Goal: Task Accomplishment & Management: Manage account settings

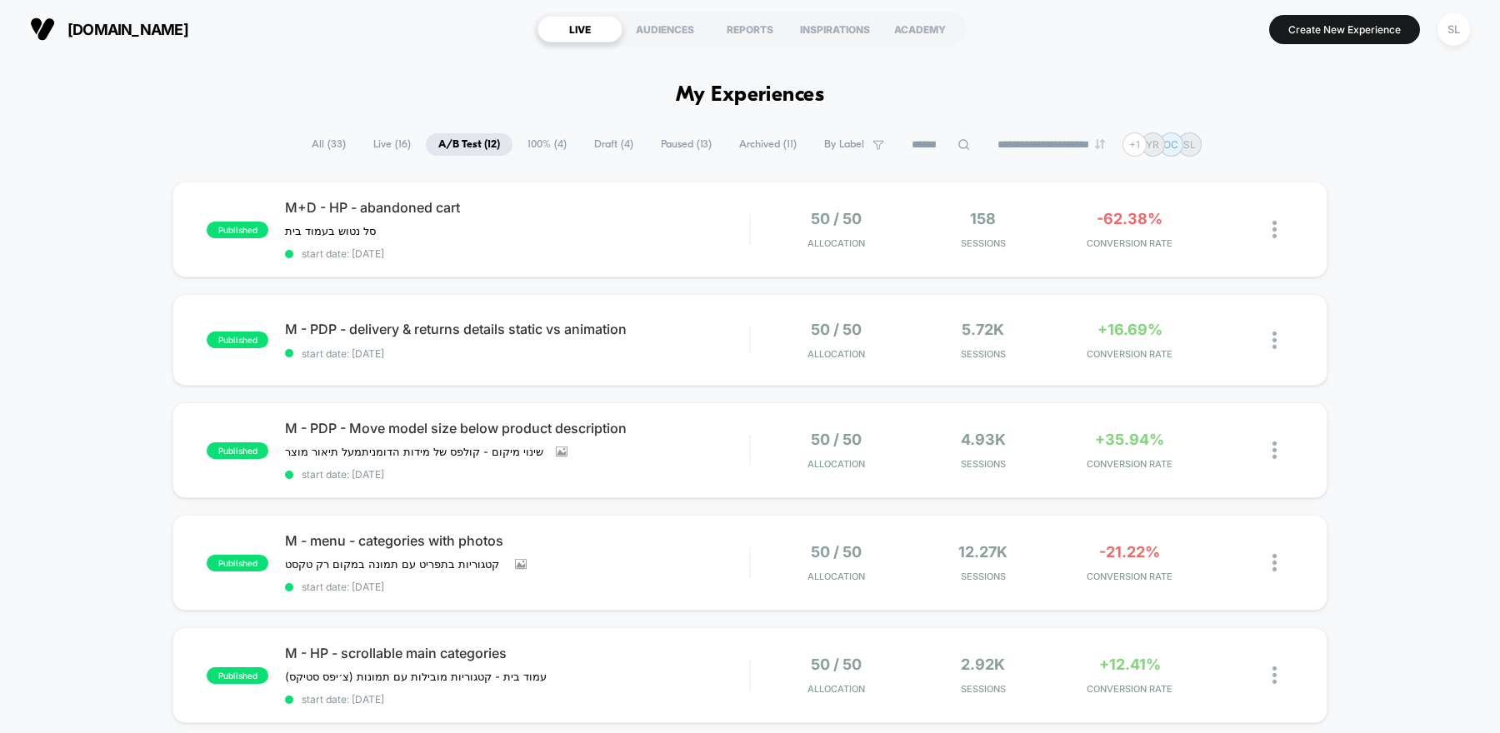
click at [535, 147] on span "100% ( 4 )" at bounding box center [547, 144] width 64 height 22
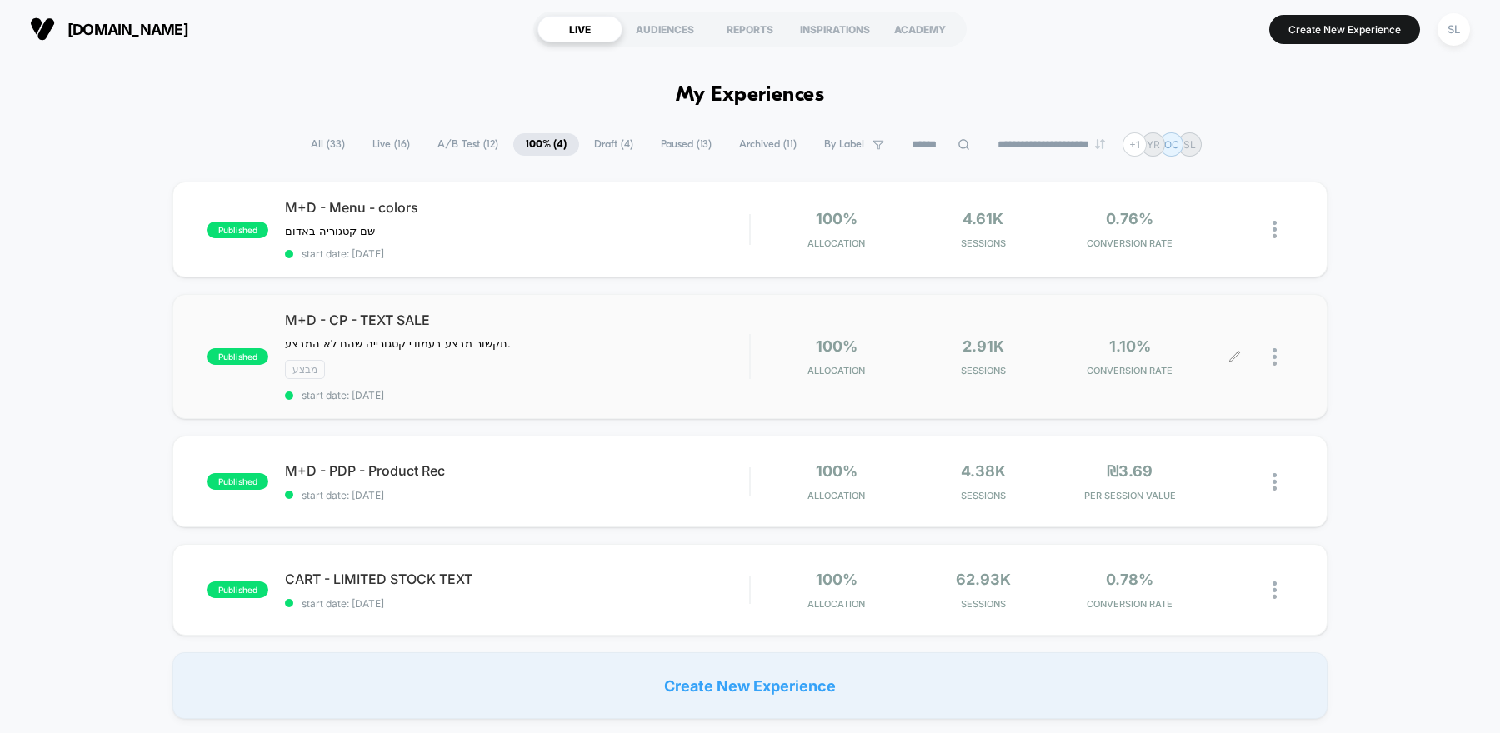
click at [1277, 359] on div at bounding box center [1282, 356] width 21 height 39
click at [1201, 335] on div "Pause" at bounding box center [1189, 334] width 150 height 37
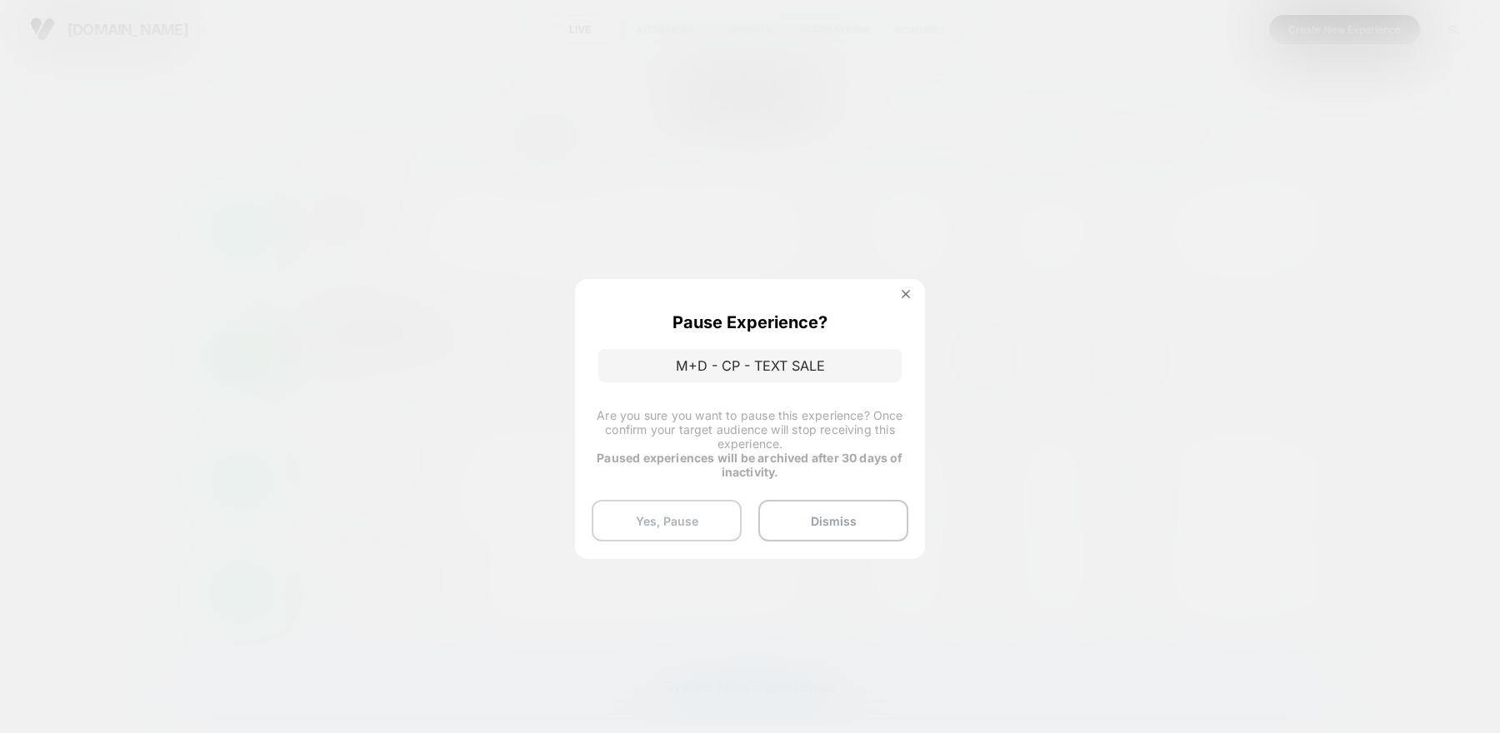
click at [688, 528] on button "Yes, Pause" at bounding box center [667, 521] width 150 height 42
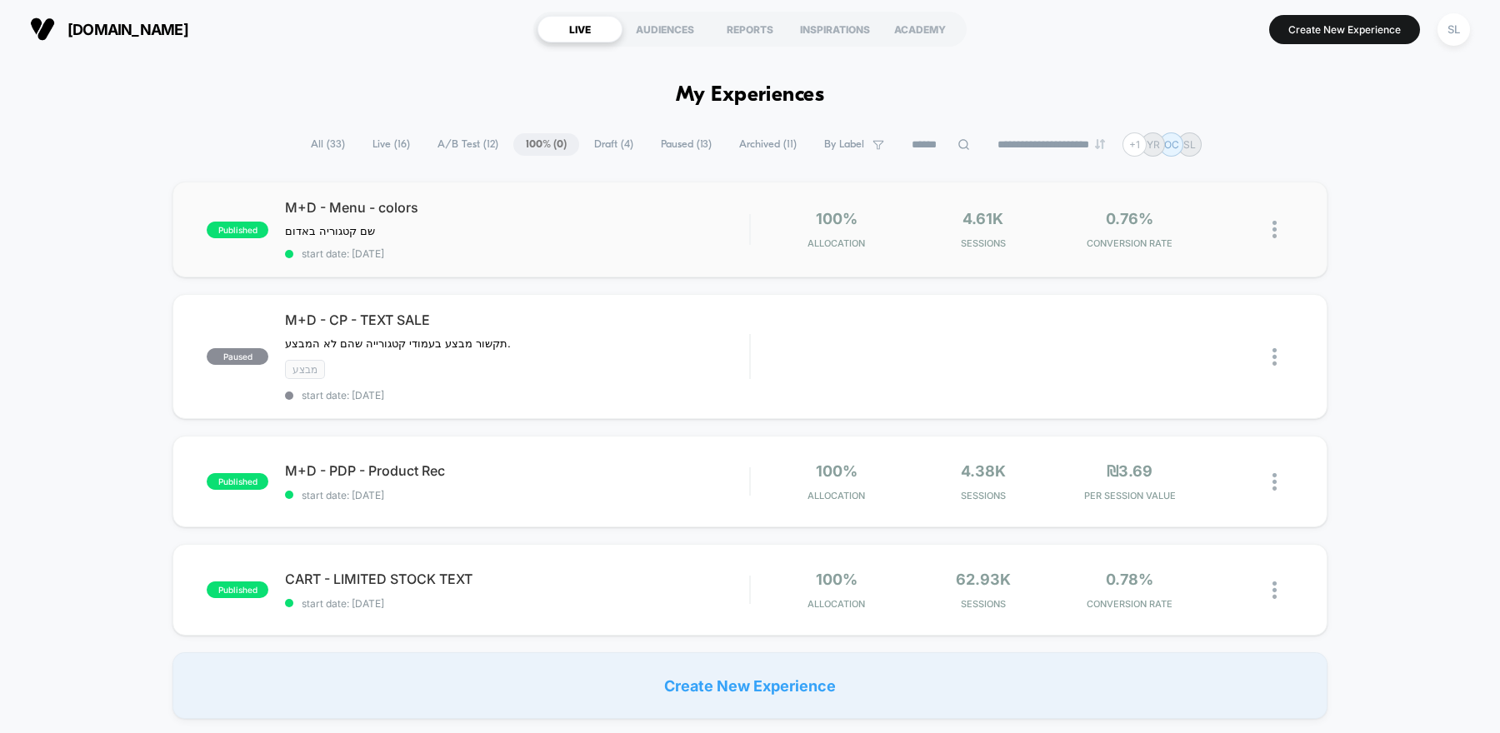
click at [1276, 229] on img at bounding box center [1274, 229] width 4 height 17
click at [1192, 209] on div "Pause" at bounding box center [1189, 209] width 150 height 37
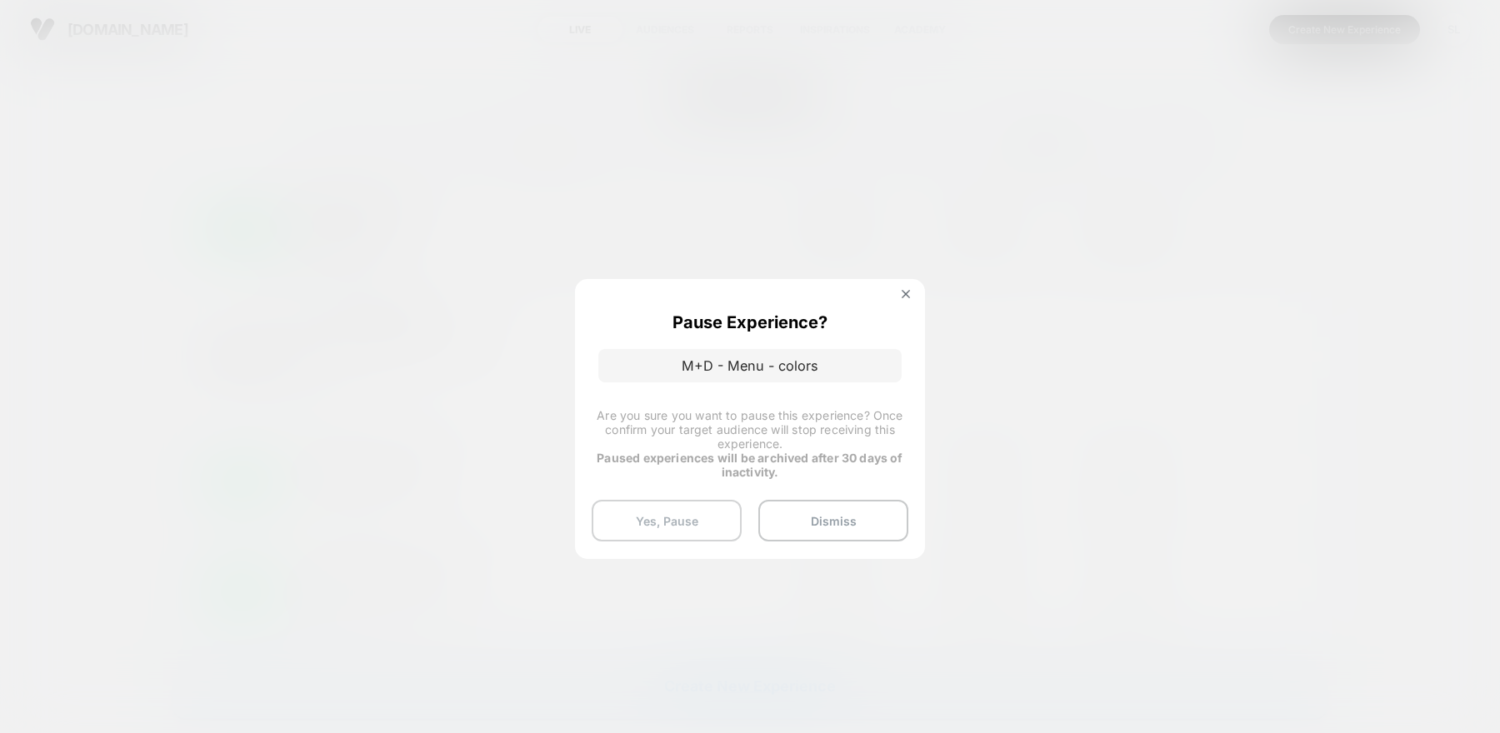
click at [679, 511] on button "Yes, Pause" at bounding box center [667, 521] width 150 height 42
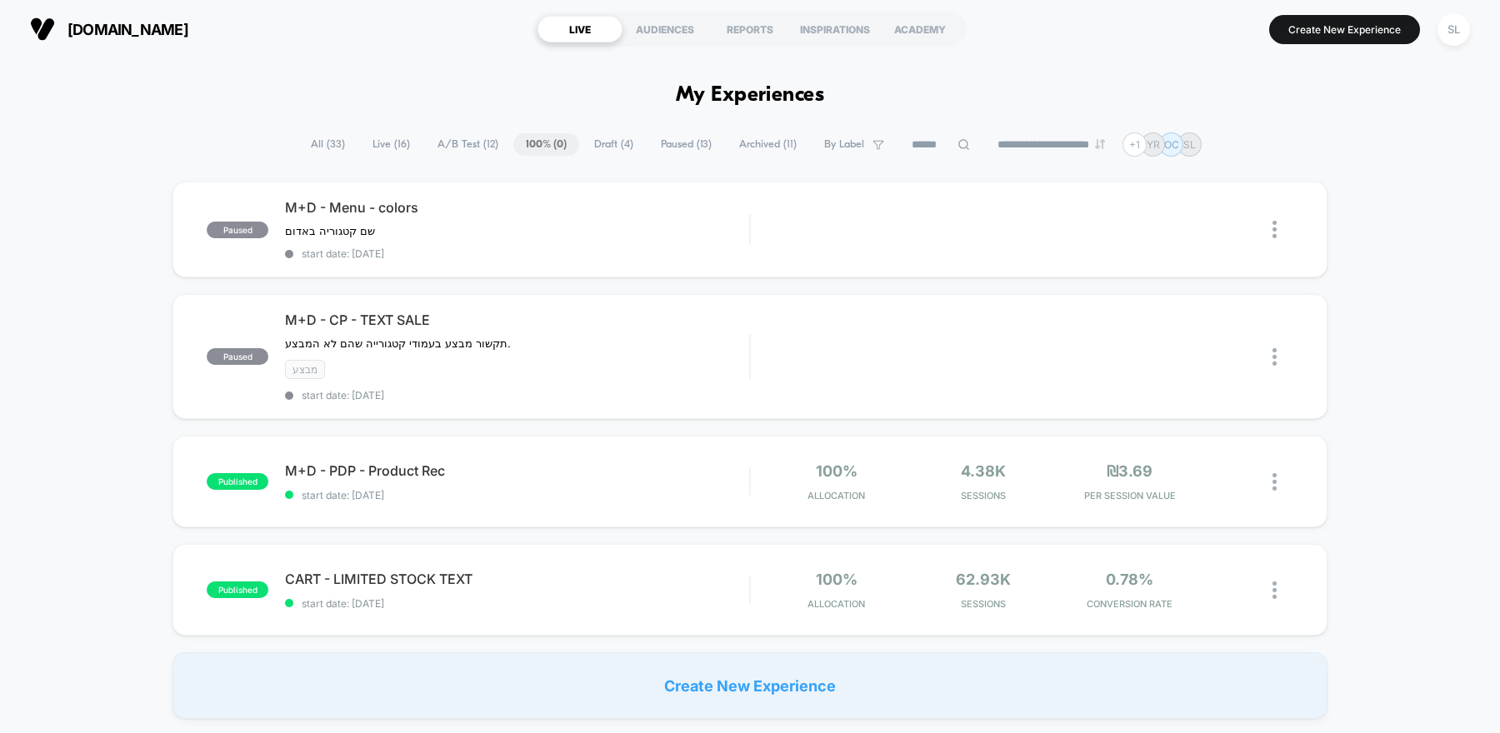
click at [461, 141] on span "A/B Test ( 12 )" at bounding box center [468, 144] width 86 height 22
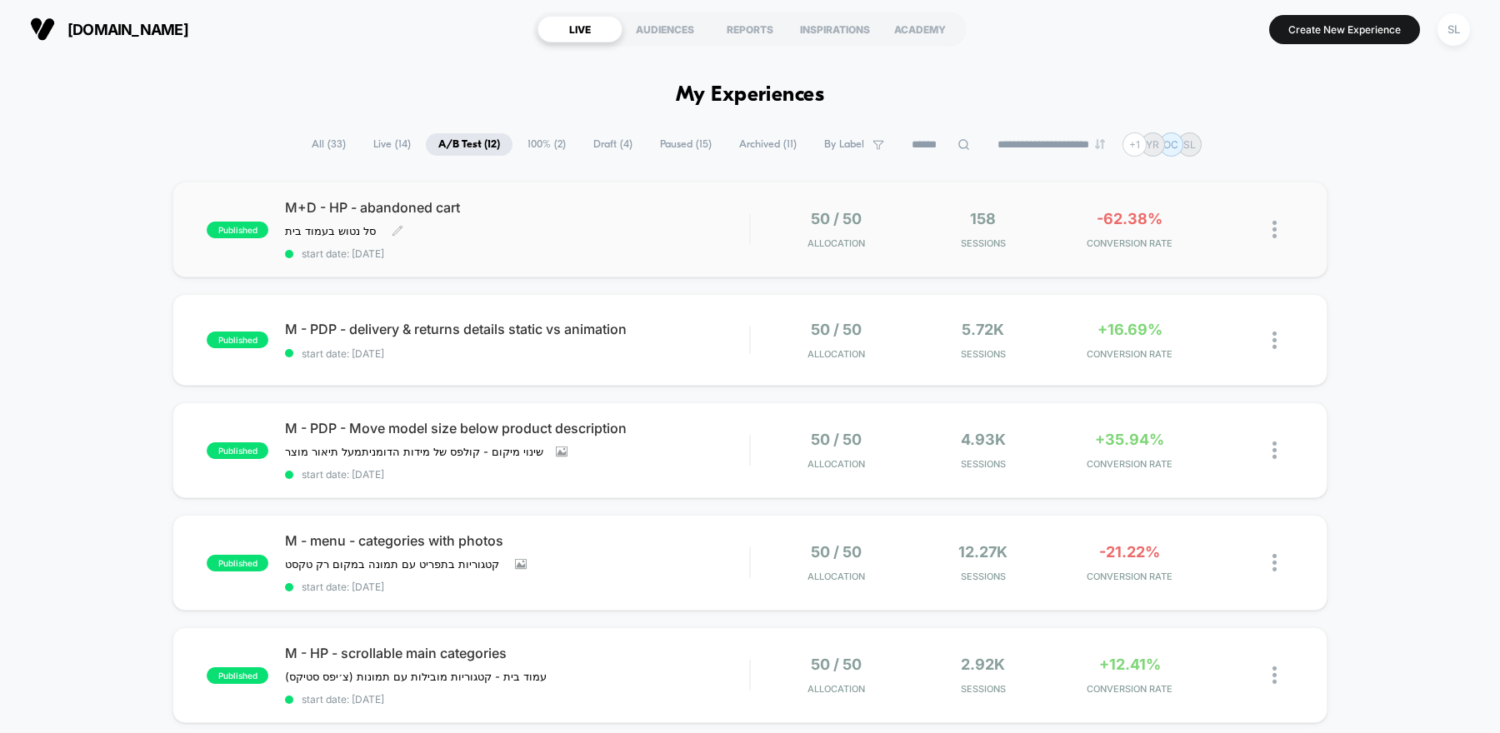
click at [459, 252] on span "start date: 8/13/2025" at bounding box center [517, 253] width 464 height 12
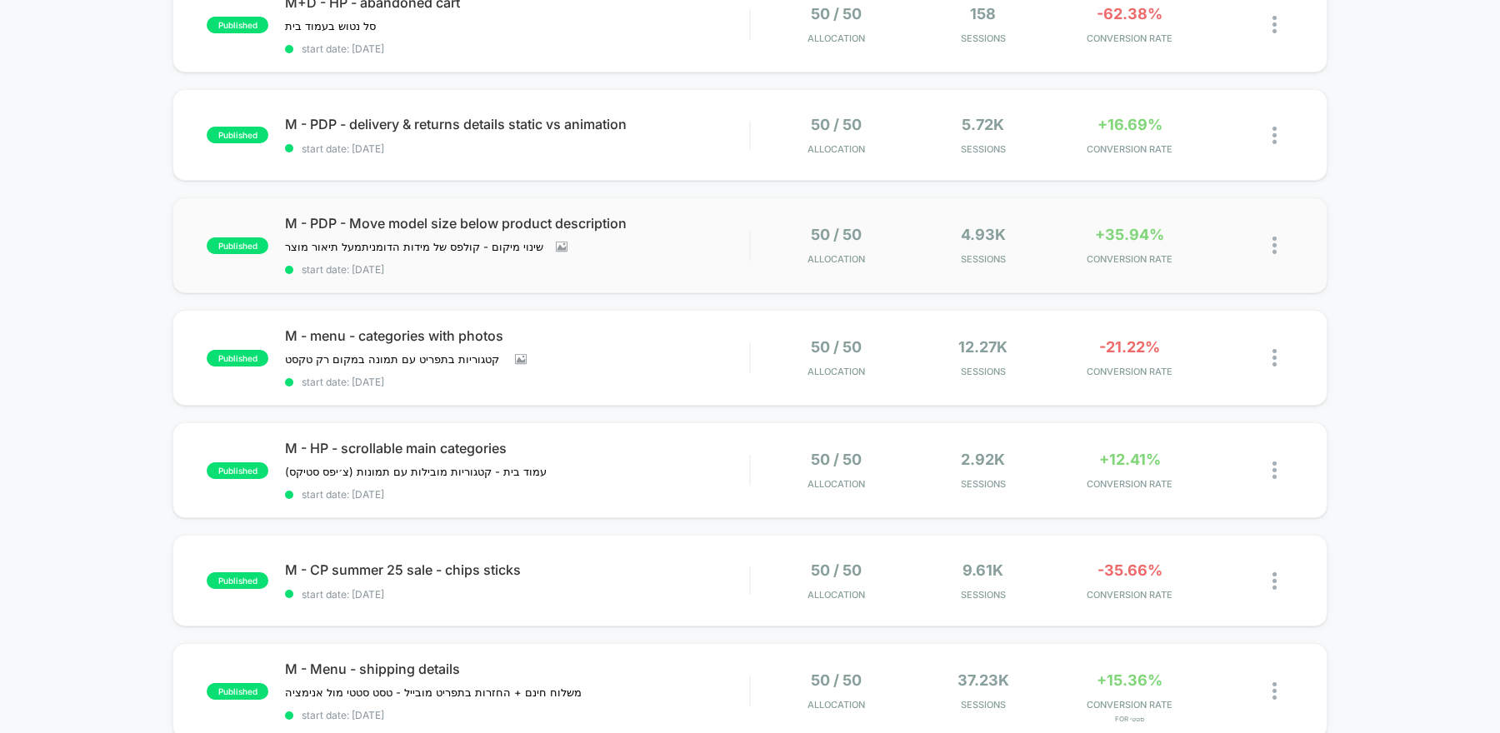
scroll to position [202, 0]
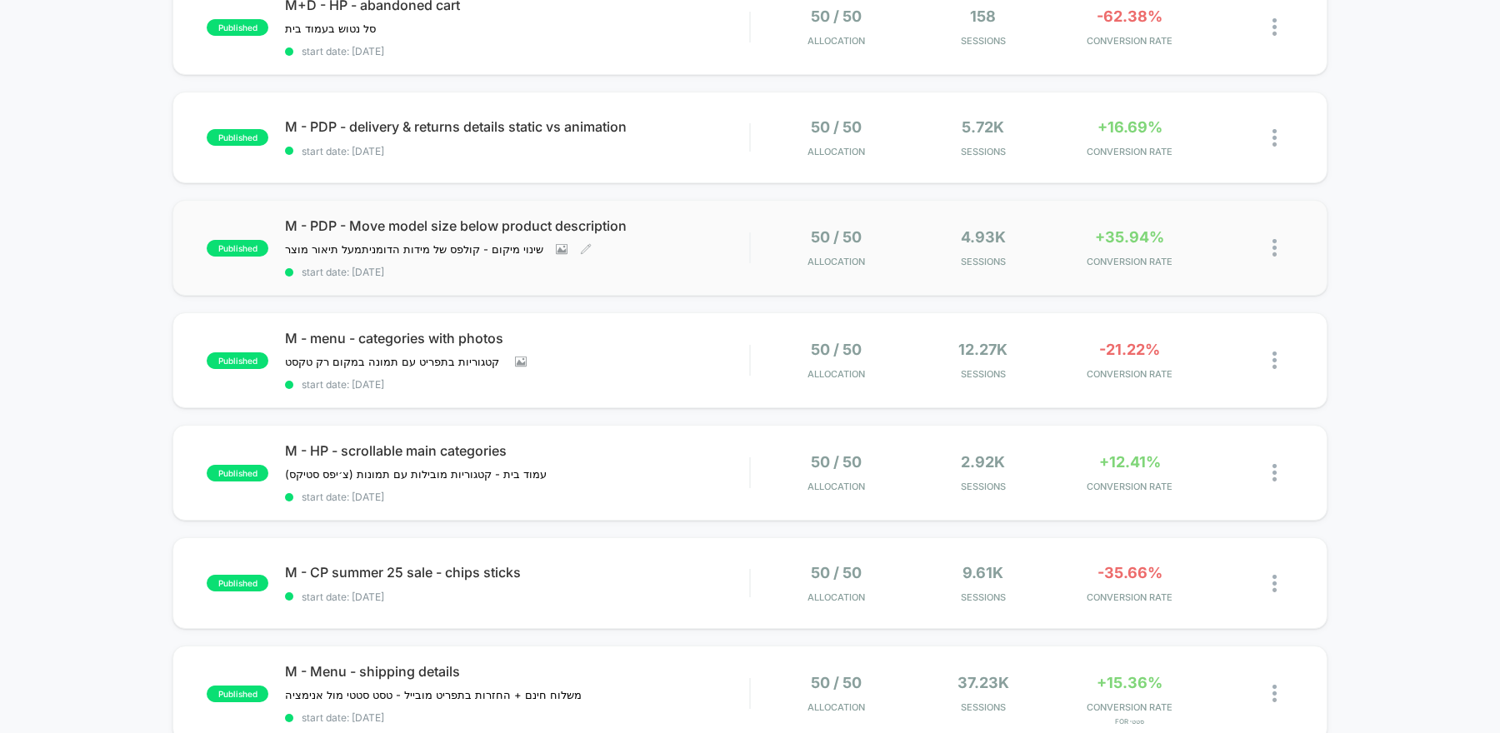
click at [719, 255] on div "M - PDP - Move model size below product description שינוי מיקום - קולפס של מידו…" at bounding box center [517, 247] width 464 height 61
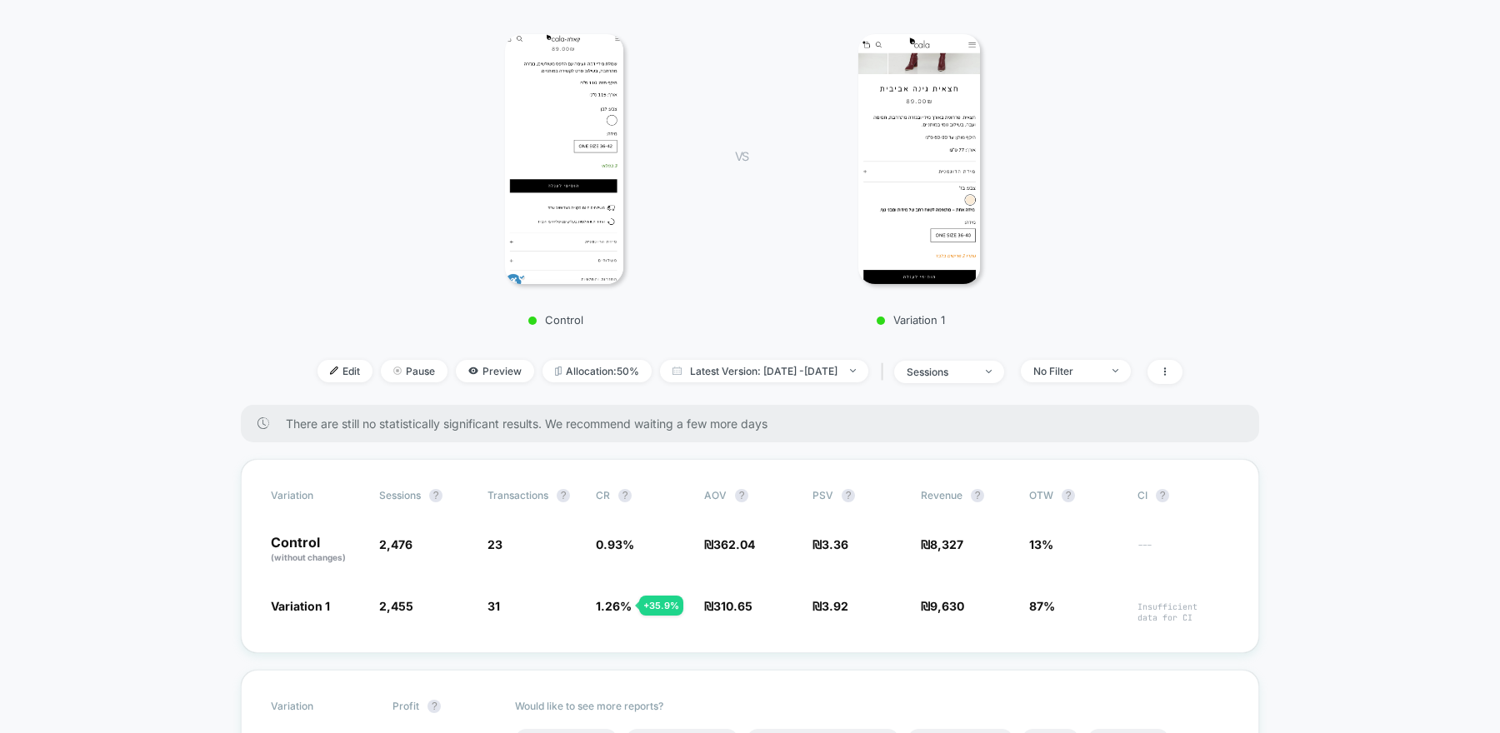
scroll to position [134, 0]
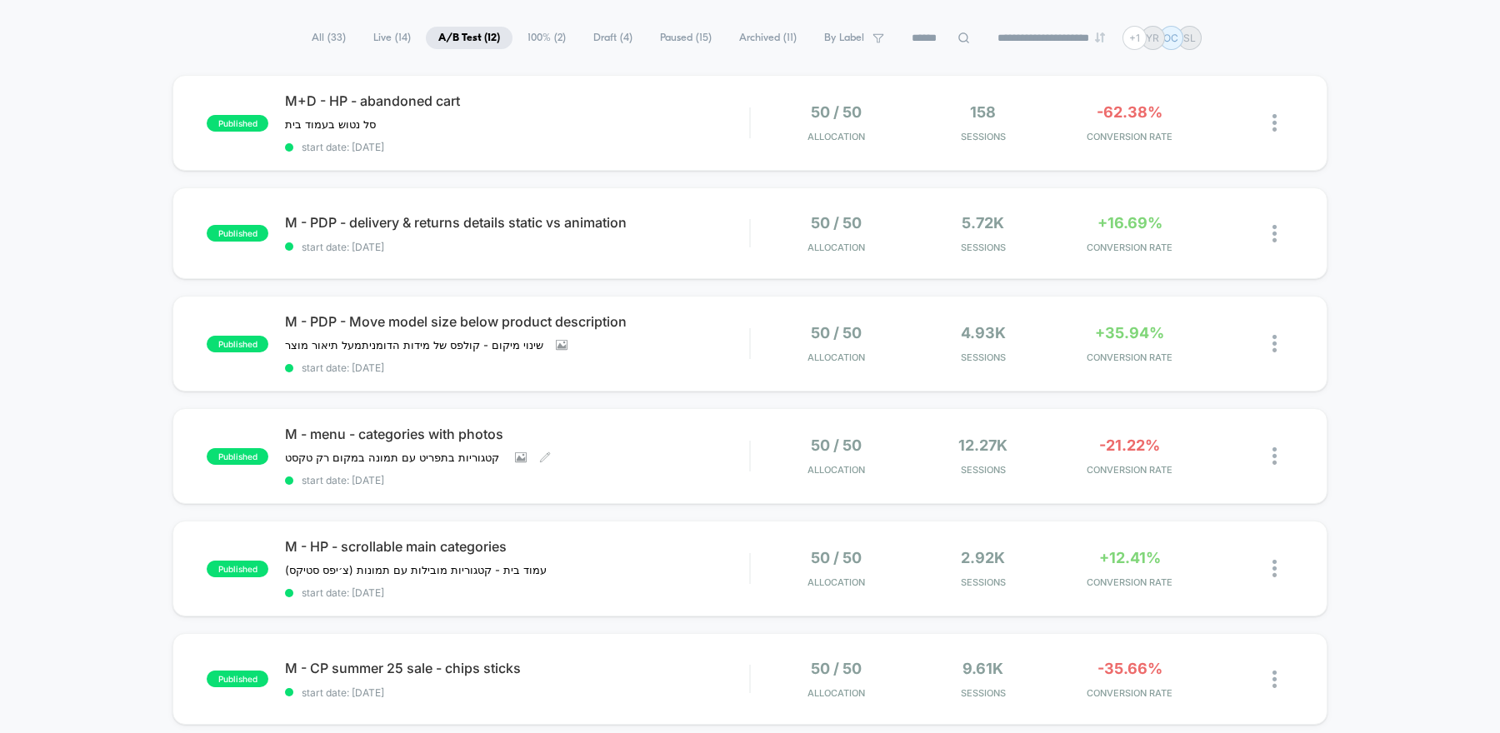
scroll to position [92, 0]
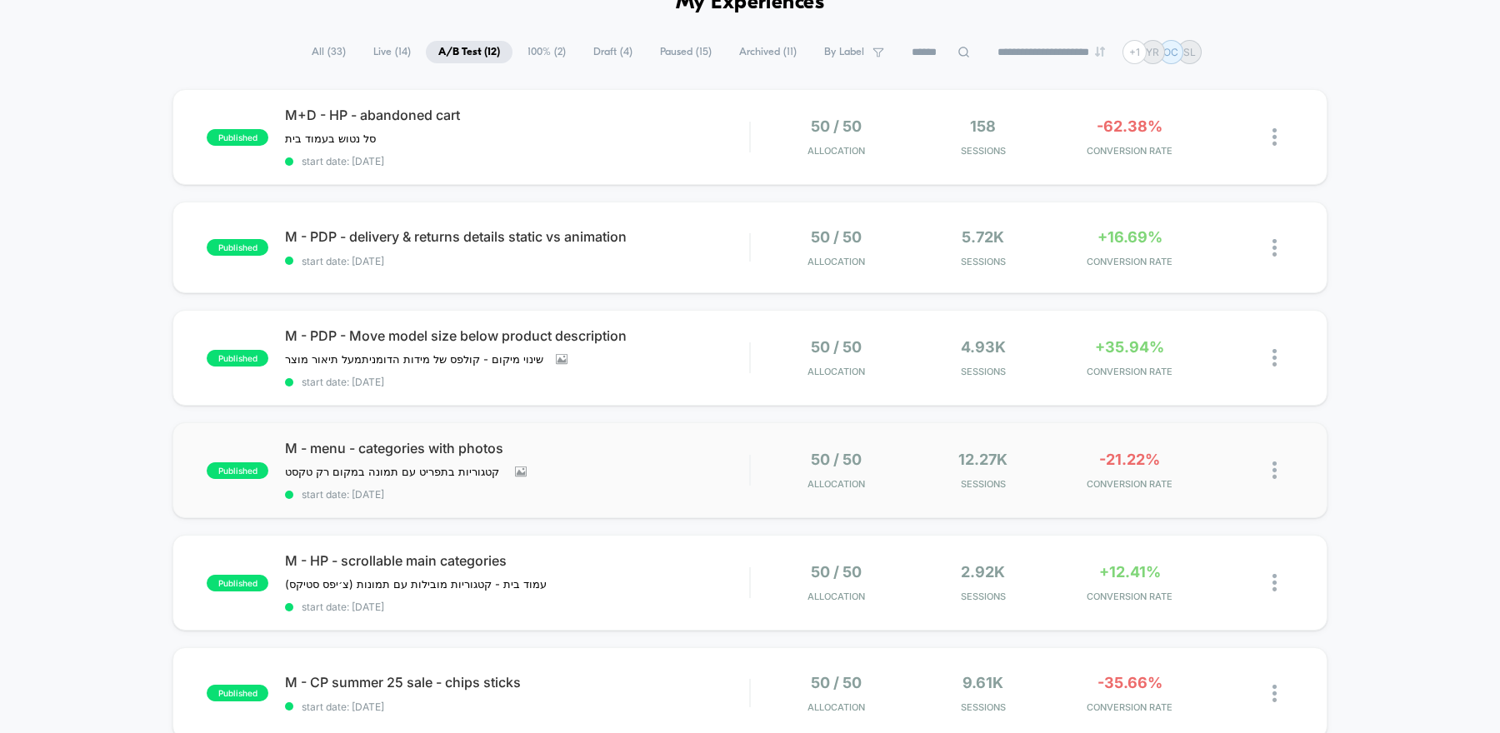
click at [703, 502] on div "published M - menu - categories with photos קטגוריות בתפריט עם תמונה במקום רק ט…" at bounding box center [749, 470] width 1155 height 96
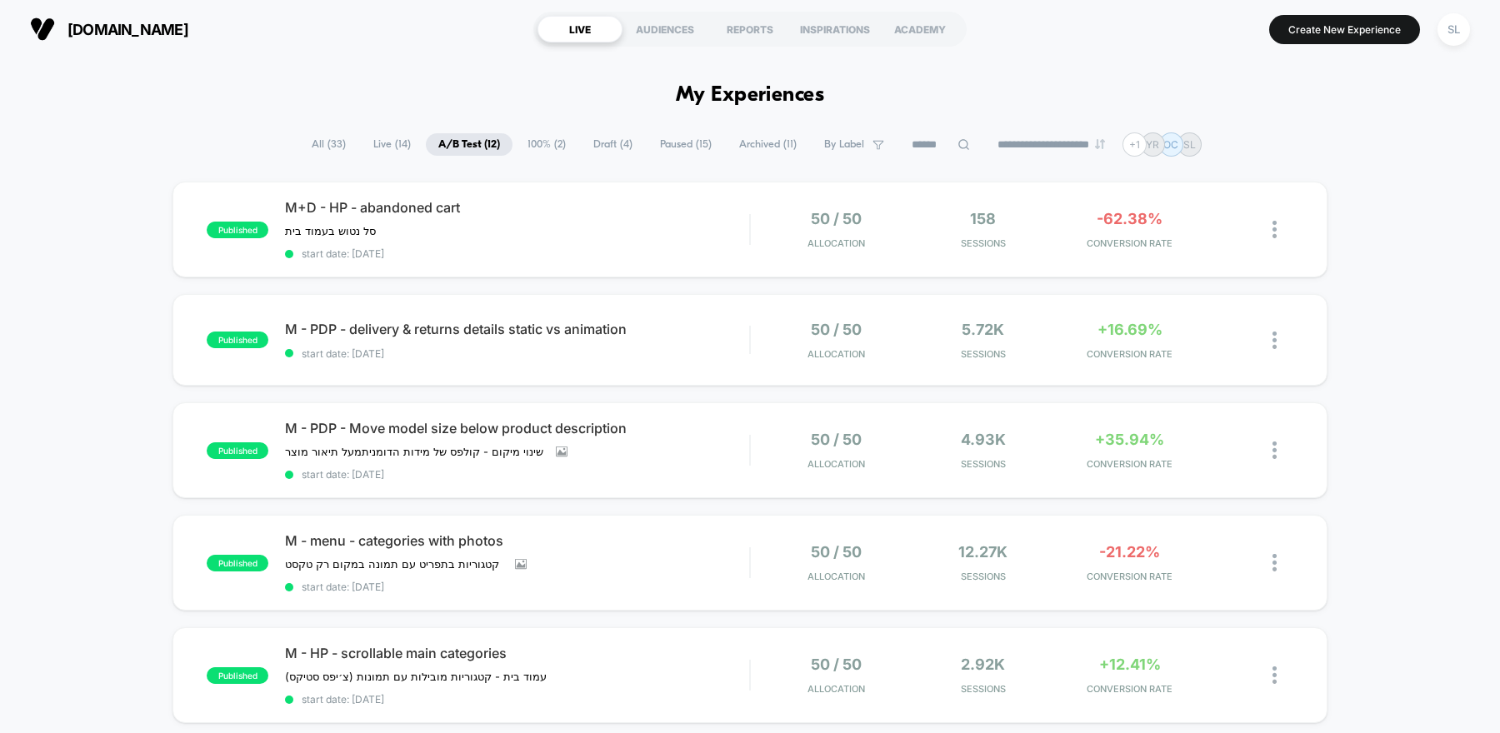
click at [525, 144] on span "100% ( 2 )" at bounding box center [546, 144] width 63 height 22
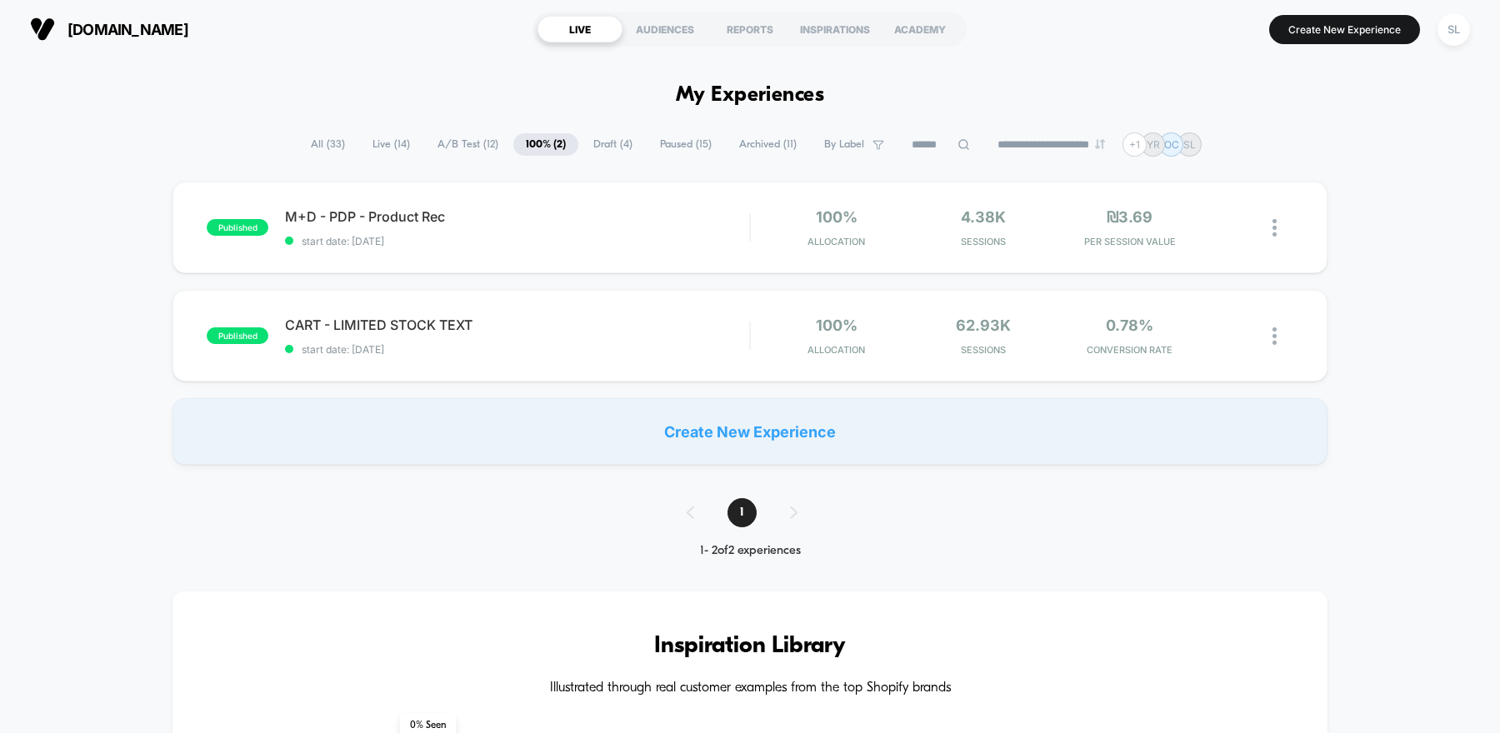
click at [602, 145] on span "Draft ( 4 )" at bounding box center [613, 144] width 64 height 22
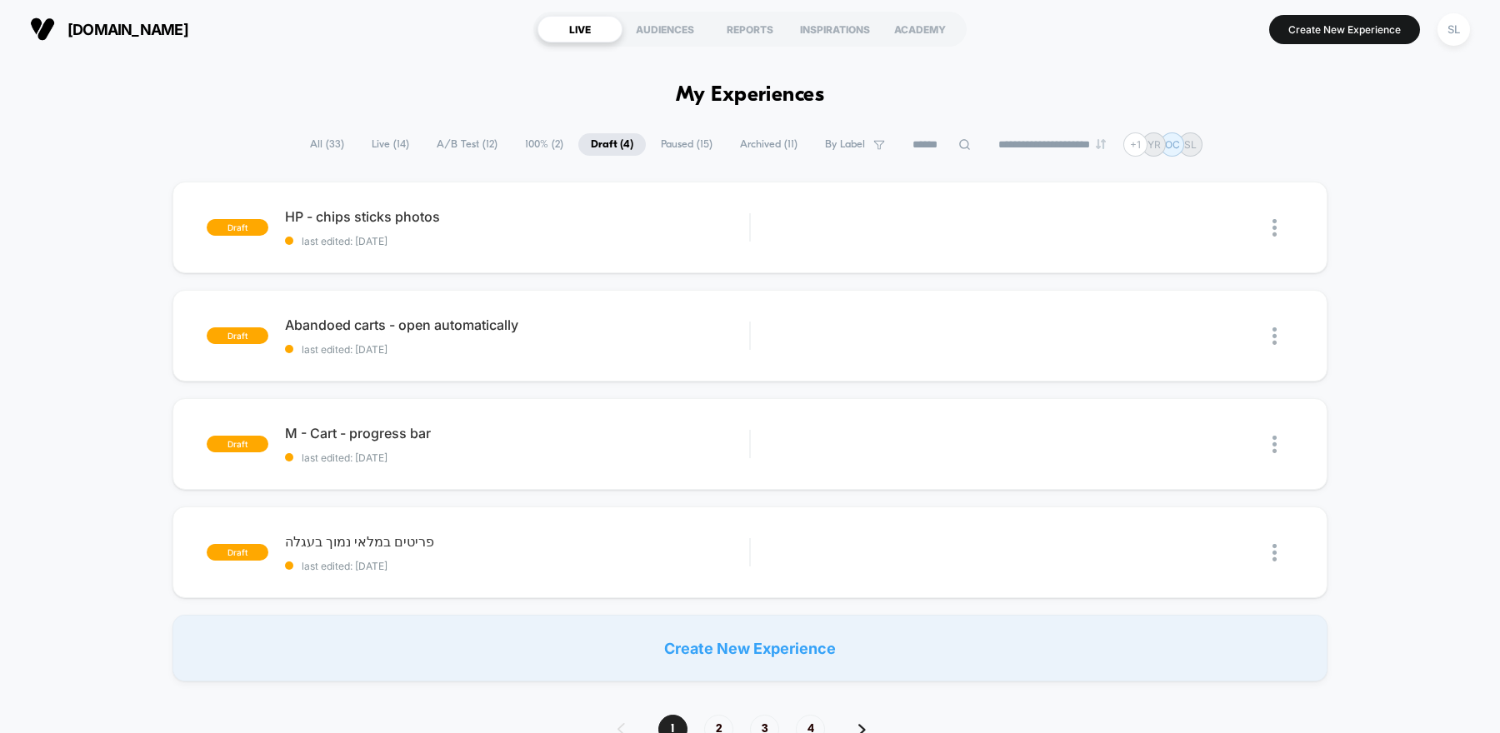
click at [670, 148] on span "Paused ( 15 )" at bounding box center [686, 144] width 77 height 22
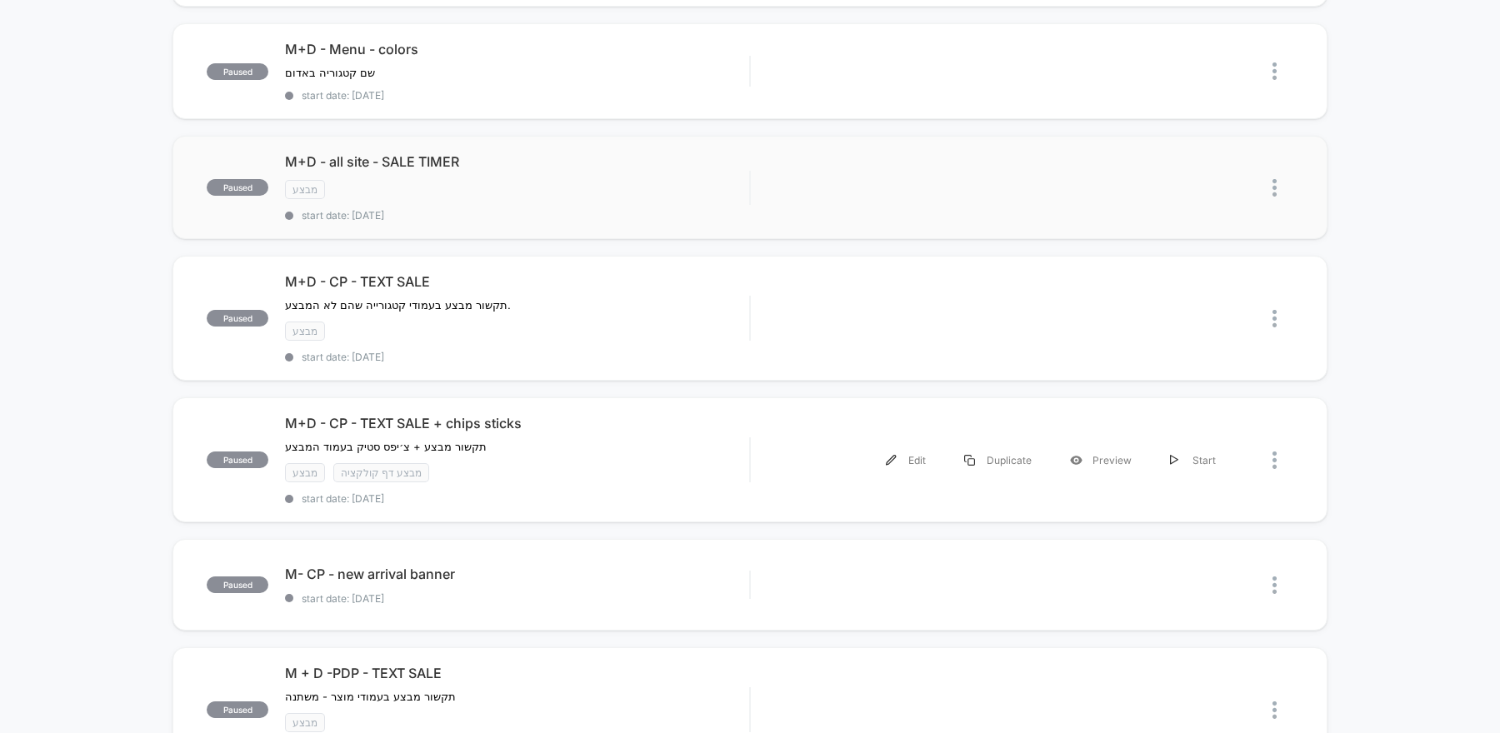
scroll to position [275, 0]
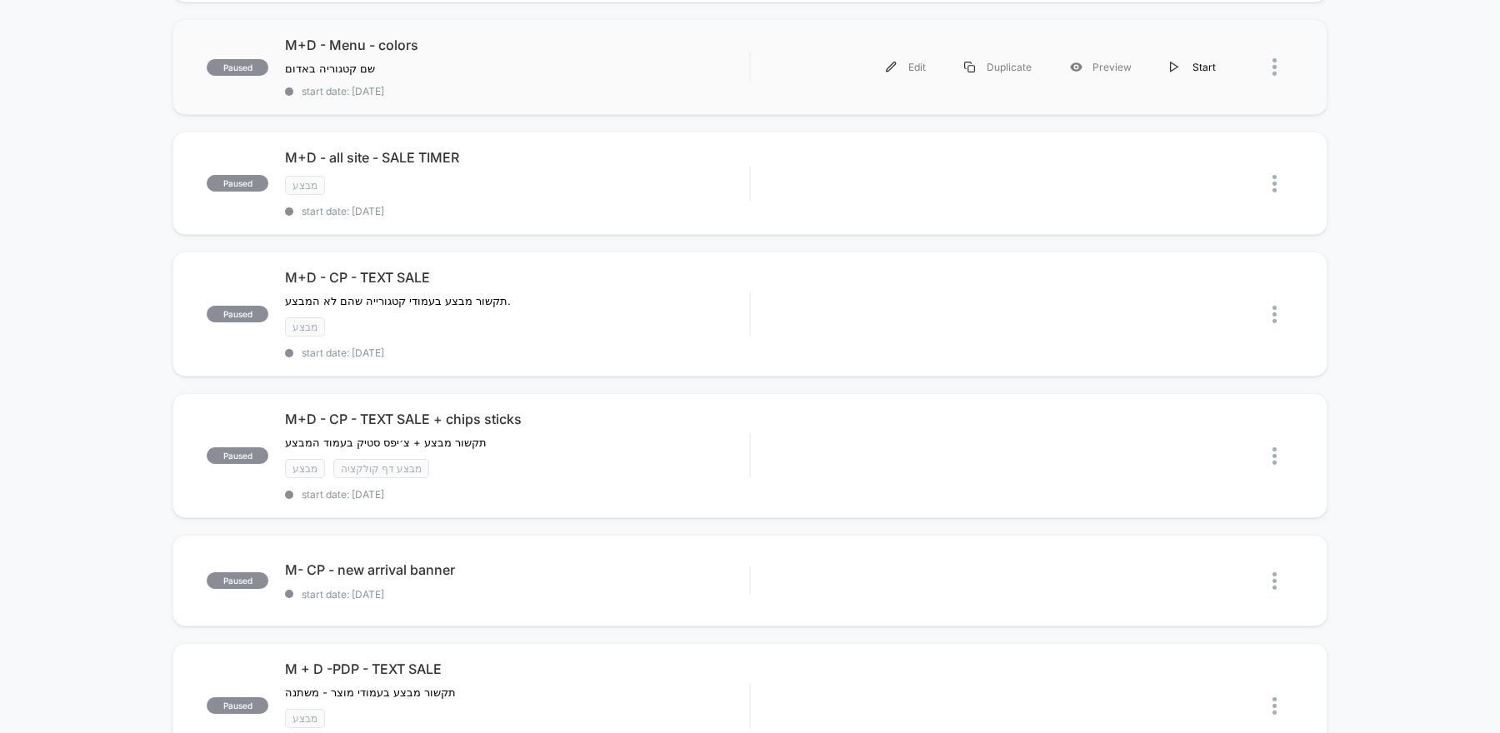
click at [1208, 68] on div "Start" at bounding box center [1193, 66] width 84 height 37
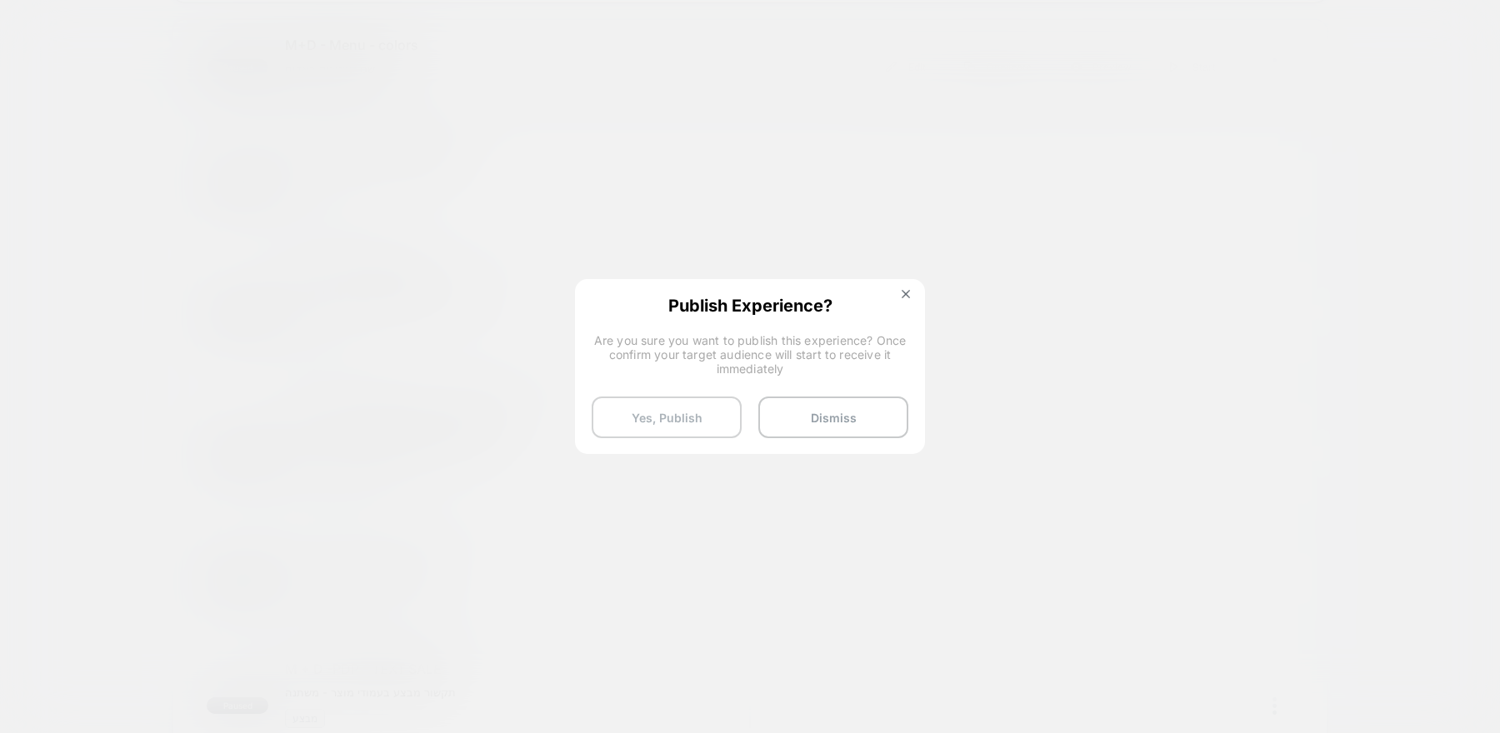
click at [698, 415] on button "Yes, Publish" at bounding box center [667, 418] width 150 height 42
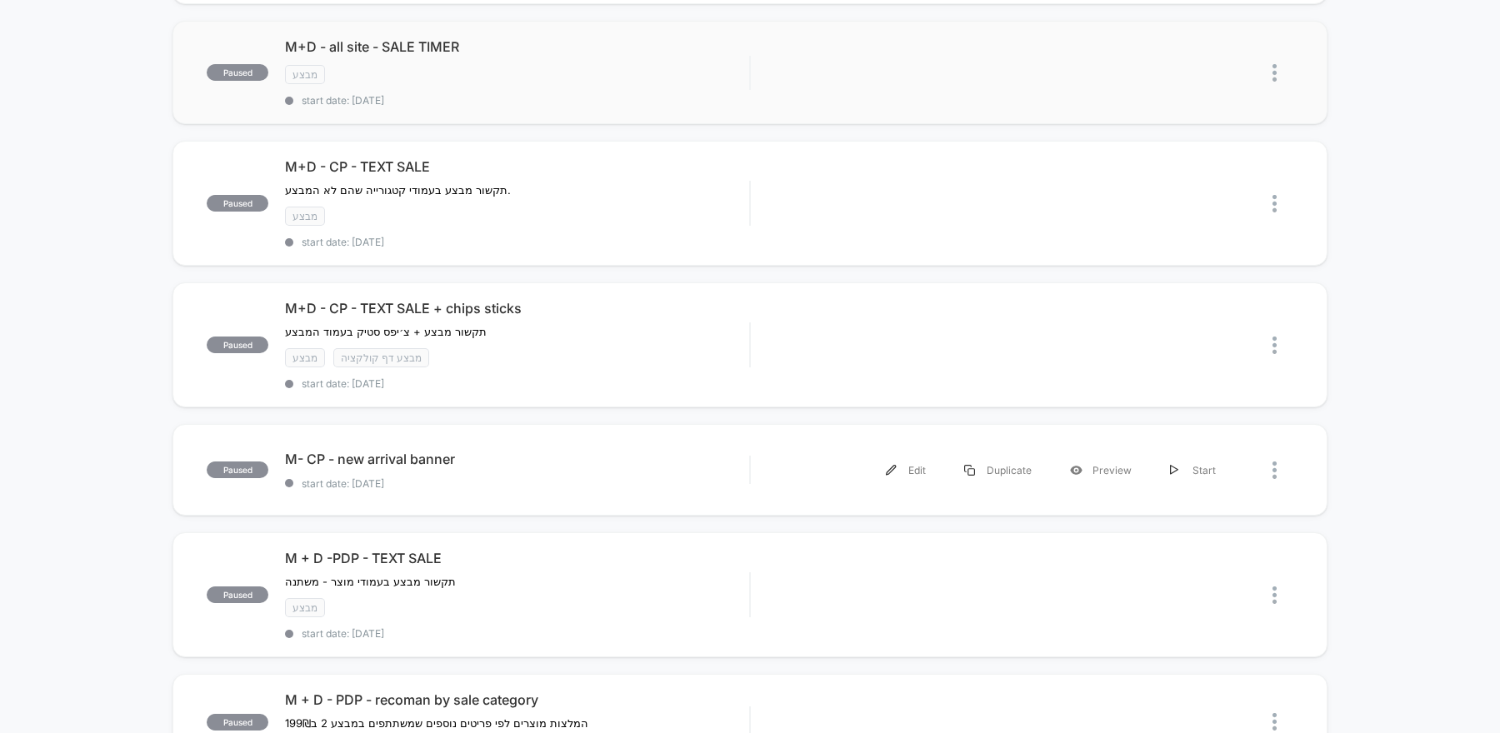
scroll to position [387, 0]
click at [1192, 340] on div "Start" at bounding box center [1193, 343] width 84 height 37
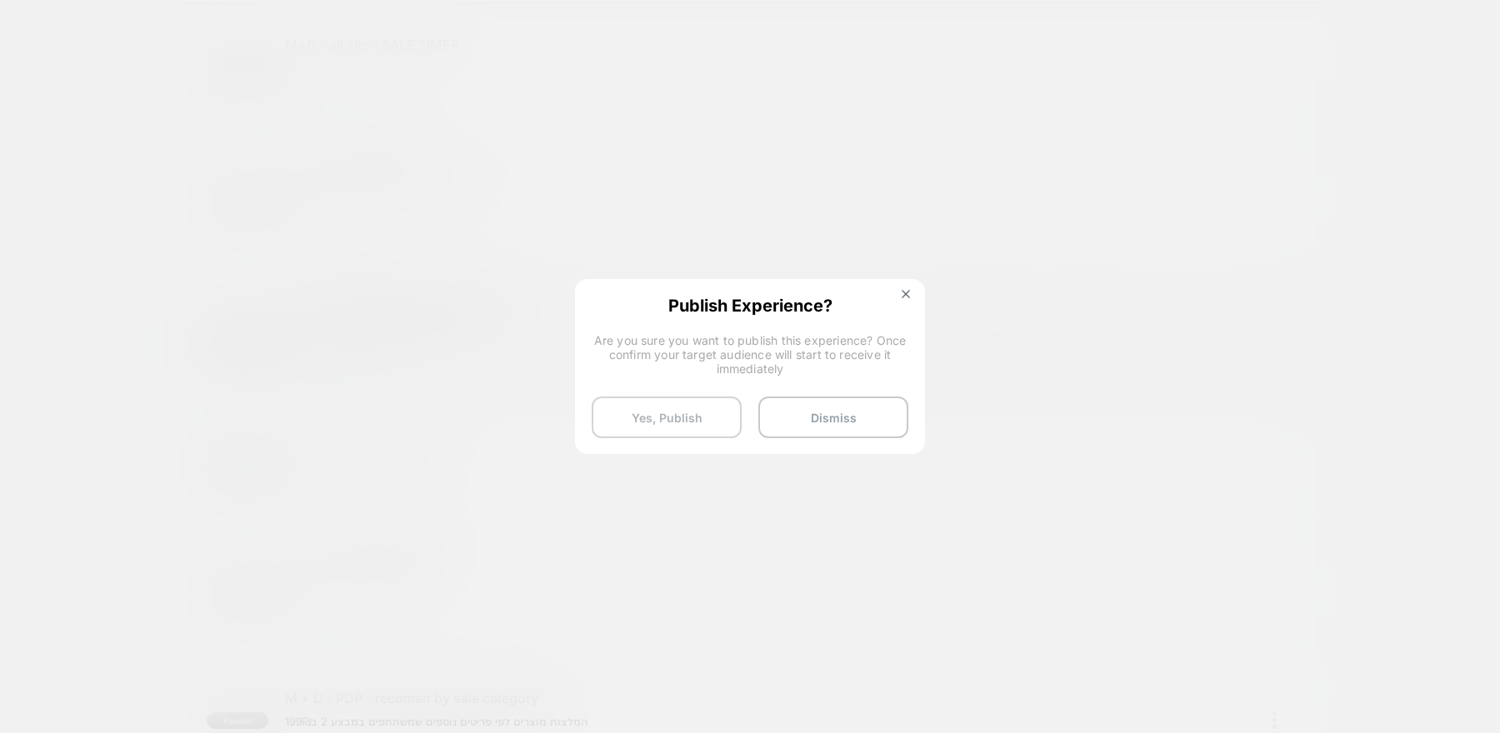
click at [656, 422] on button "Yes, Publish" at bounding box center [667, 418] width 150 height 42
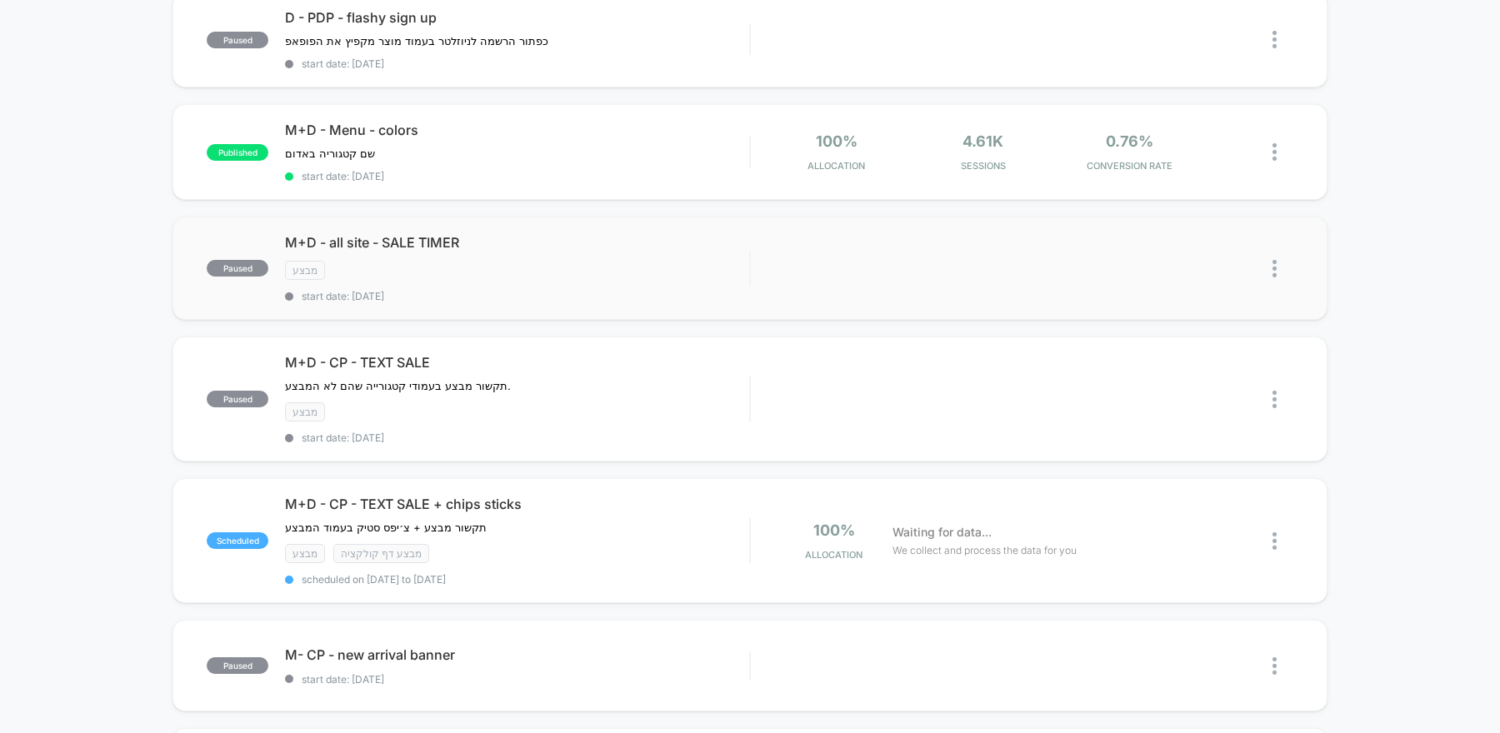
scroll to position [192, 0]
click at [1275, 531] on img at bounding box center [1274, 539] width 4 height 17
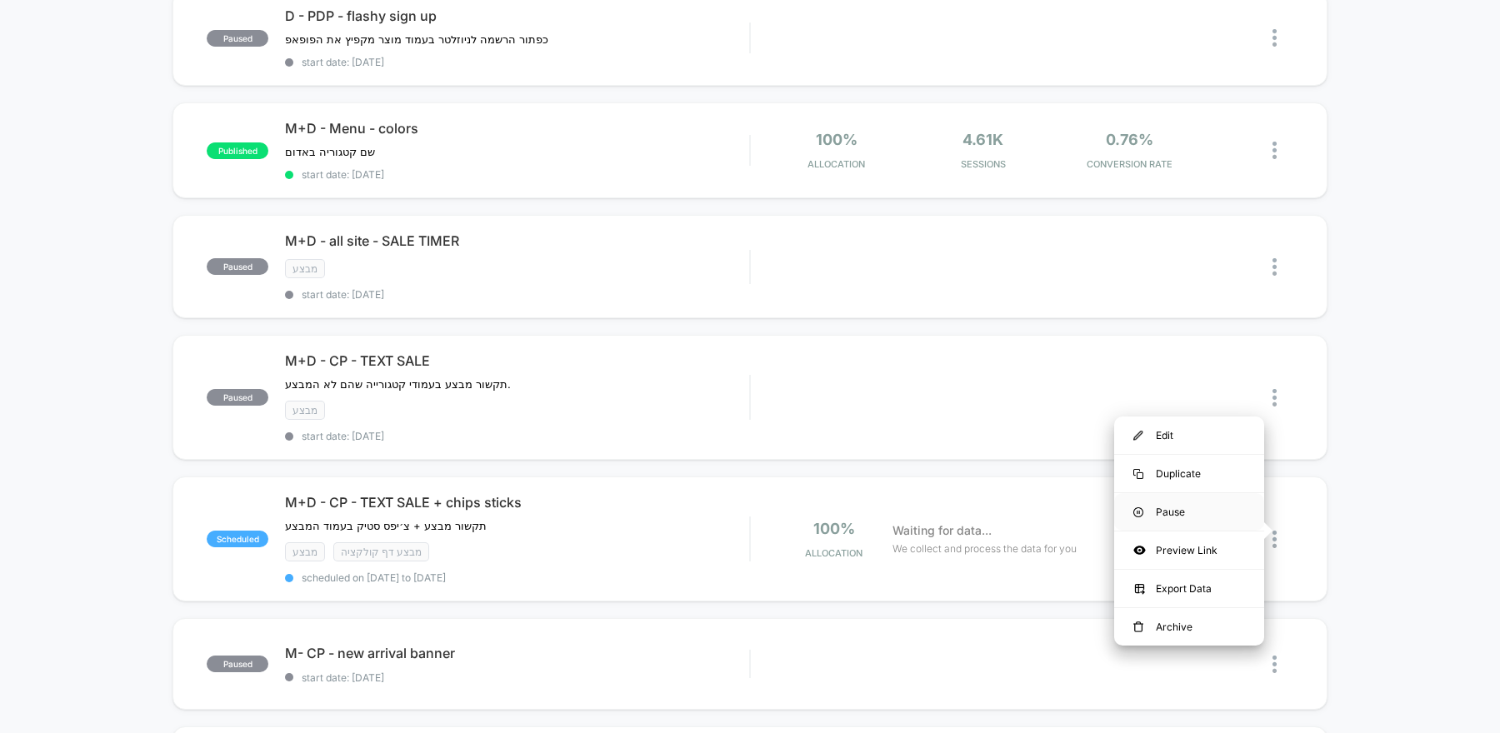
click at [1184, 512] on div "Pause" at bounding box center [1189, 511] width 150 height 37
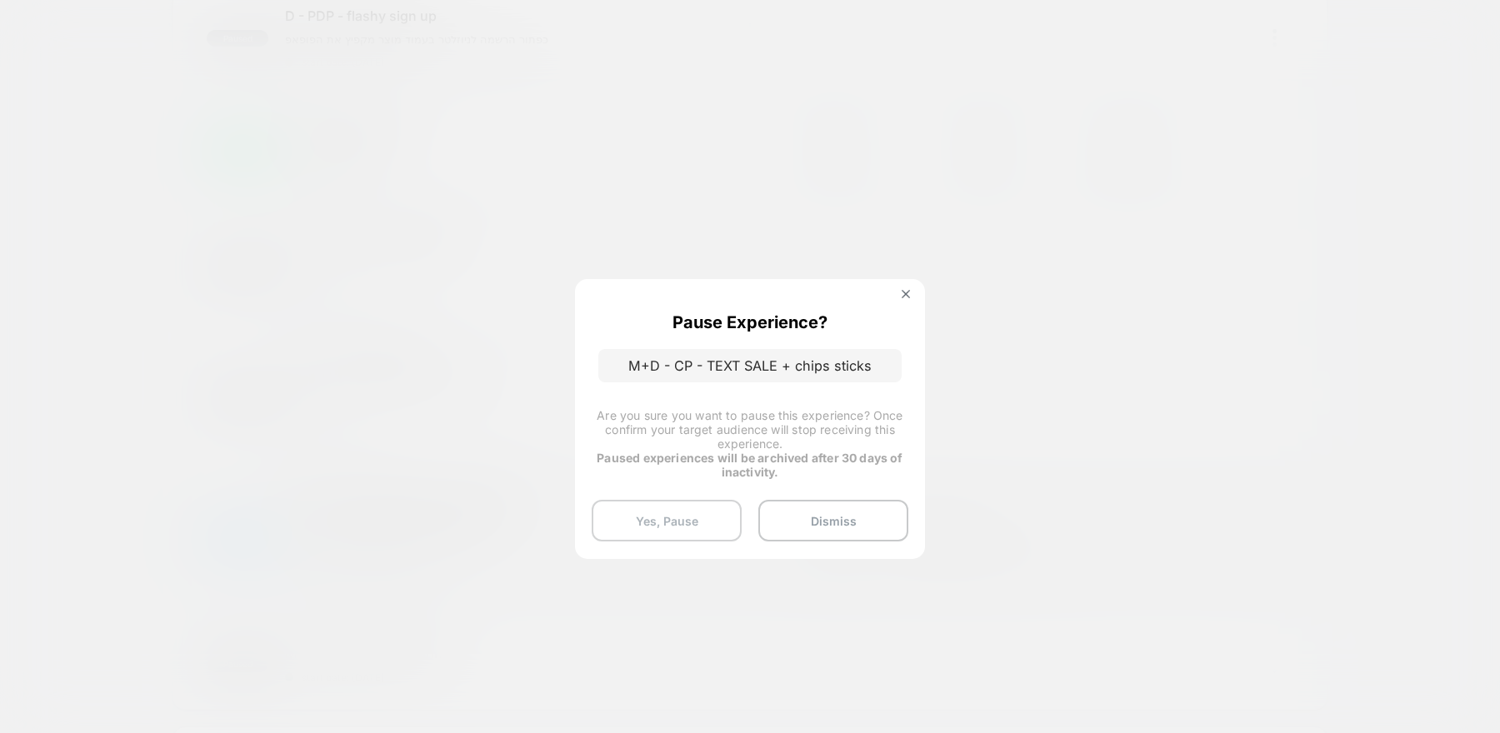
click at [663, 522] on button "Yes, Pause" at bounding box center [667, 521] width 150 height 42
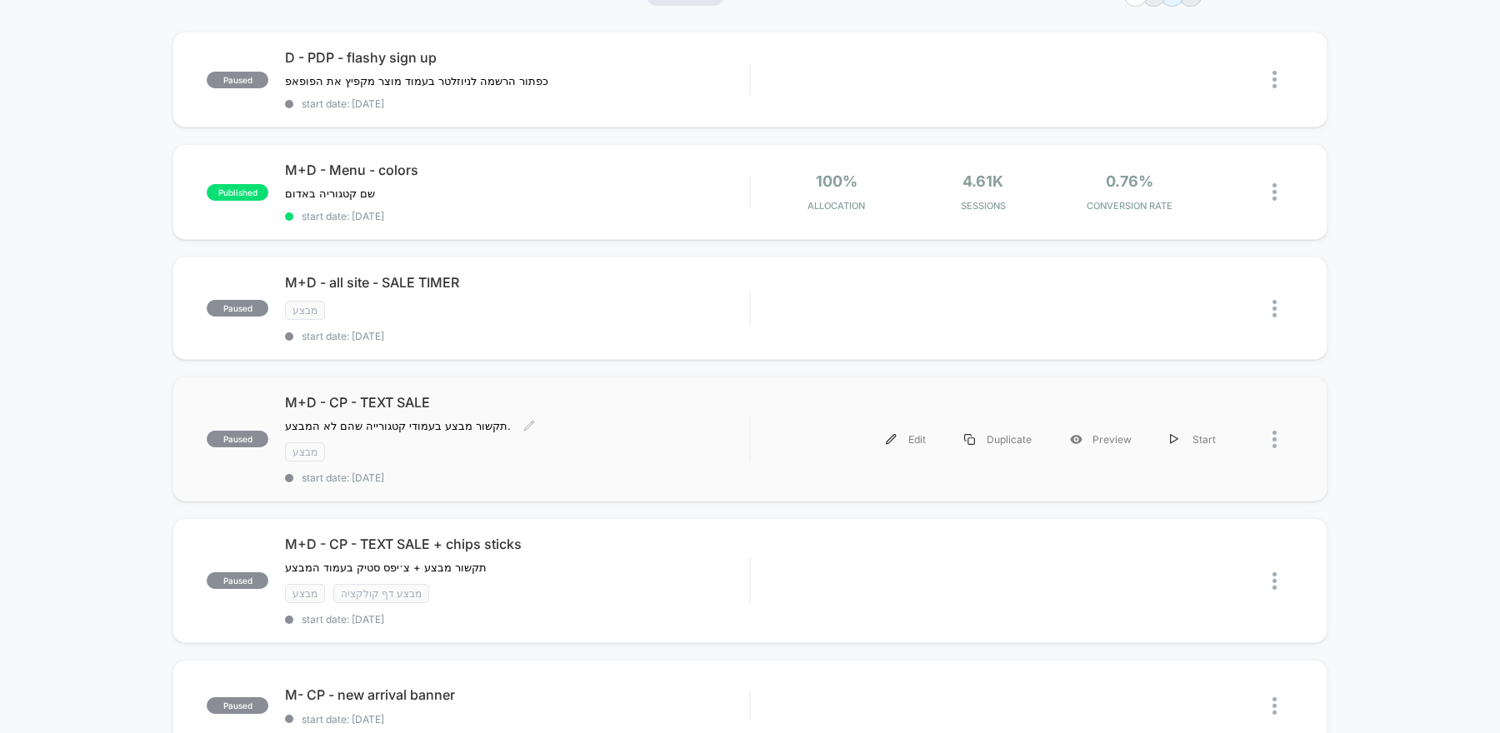
scroll to position [152, 0]
click at [1183, 432] on div "Start" at bounding box center [1193, 437] width 84 height 37
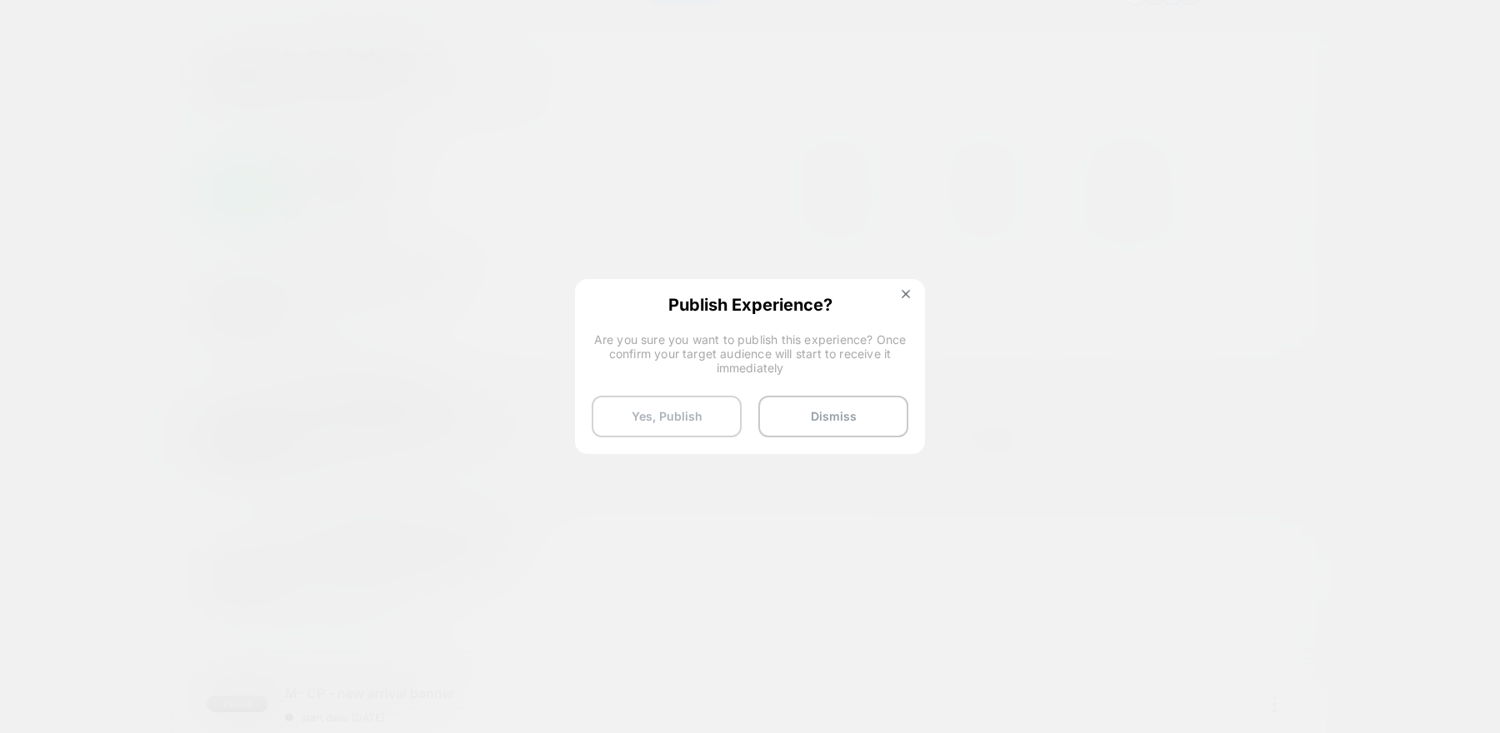
click at [659, 415] on button "Yes, Publish" at bounding box center [667, 417] width 150 height 42
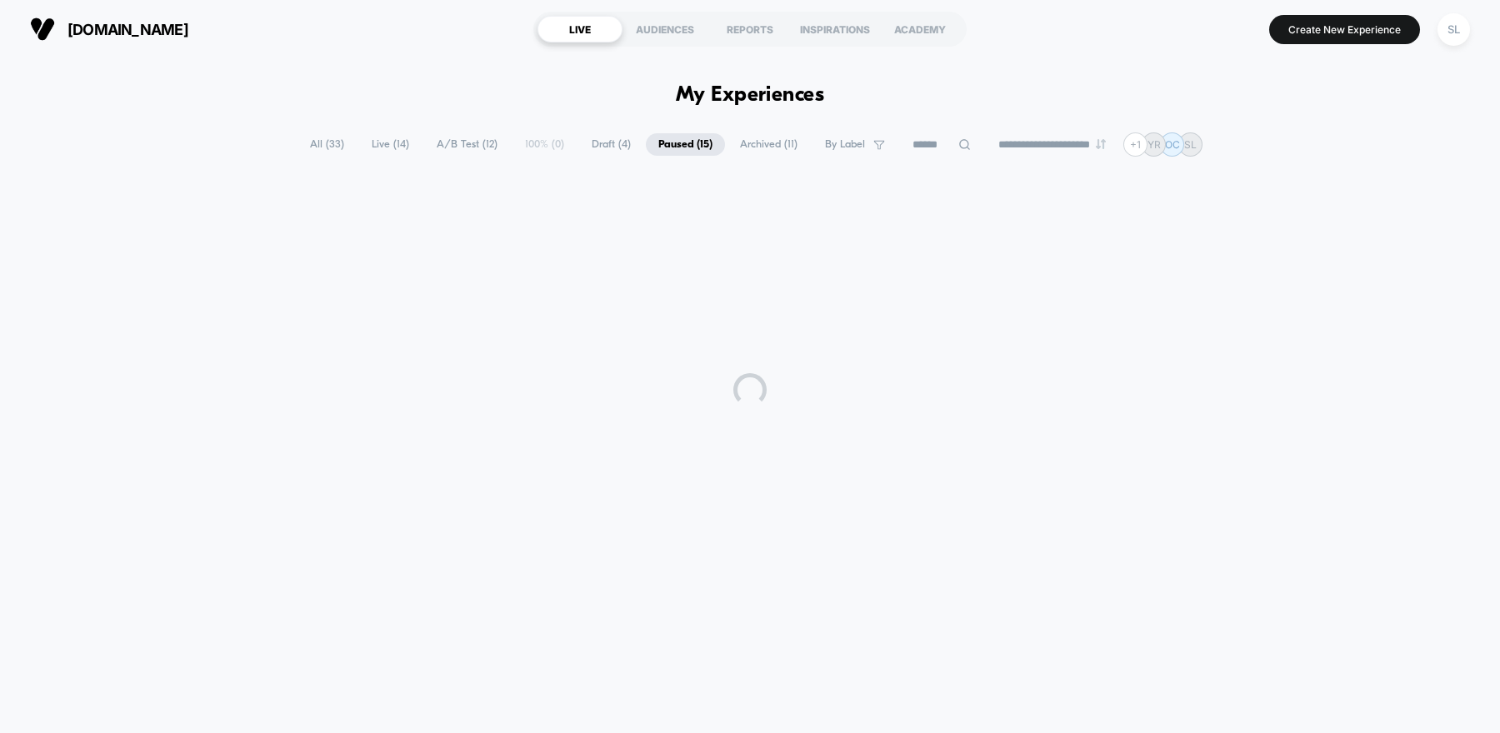
scroll to position [0, 0]
